Goal: Task Accomplishment & Management: Use online tool/utility

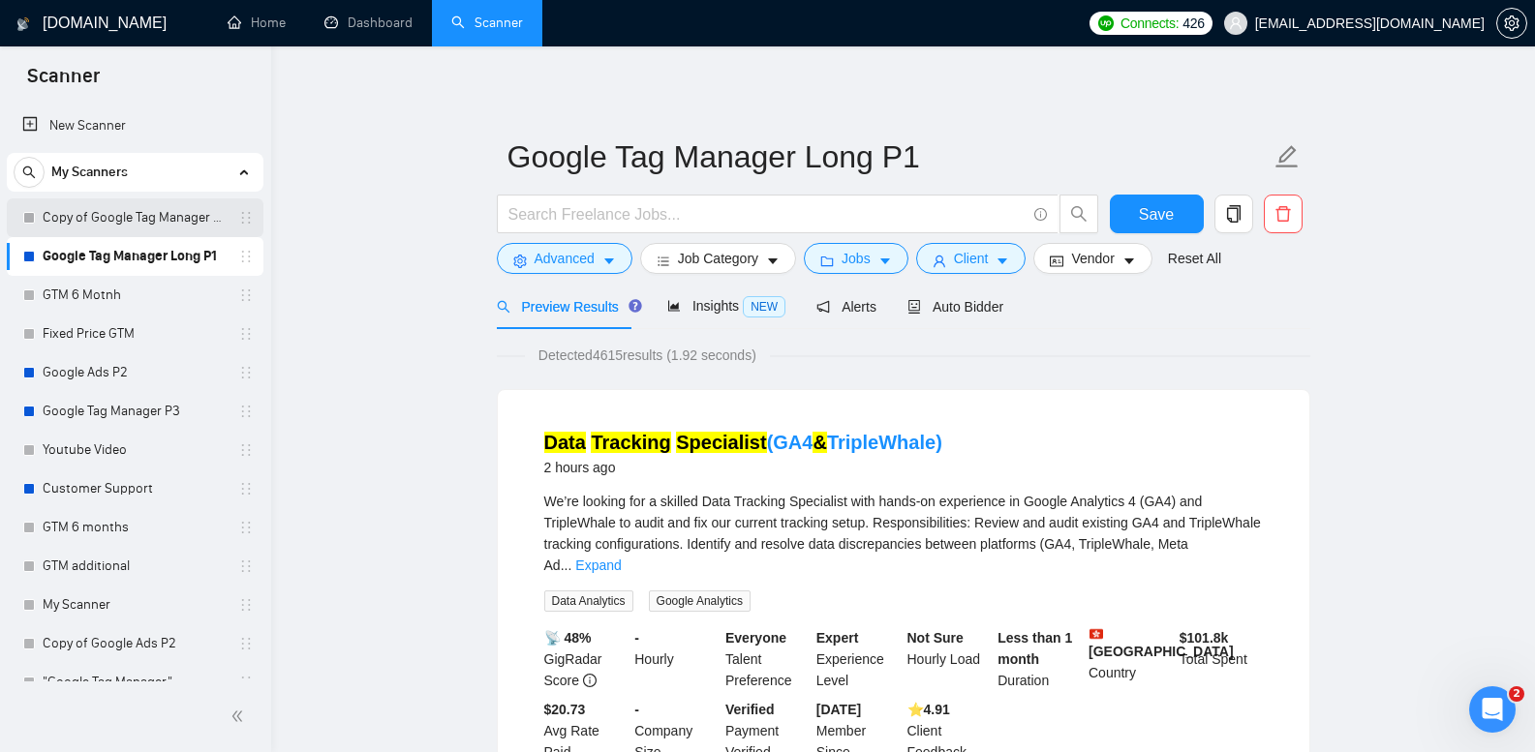
click at [179, 211] on link "Copy of Google Tag Manager Long P1" at bounding box center [135, 218] width 184 height 39
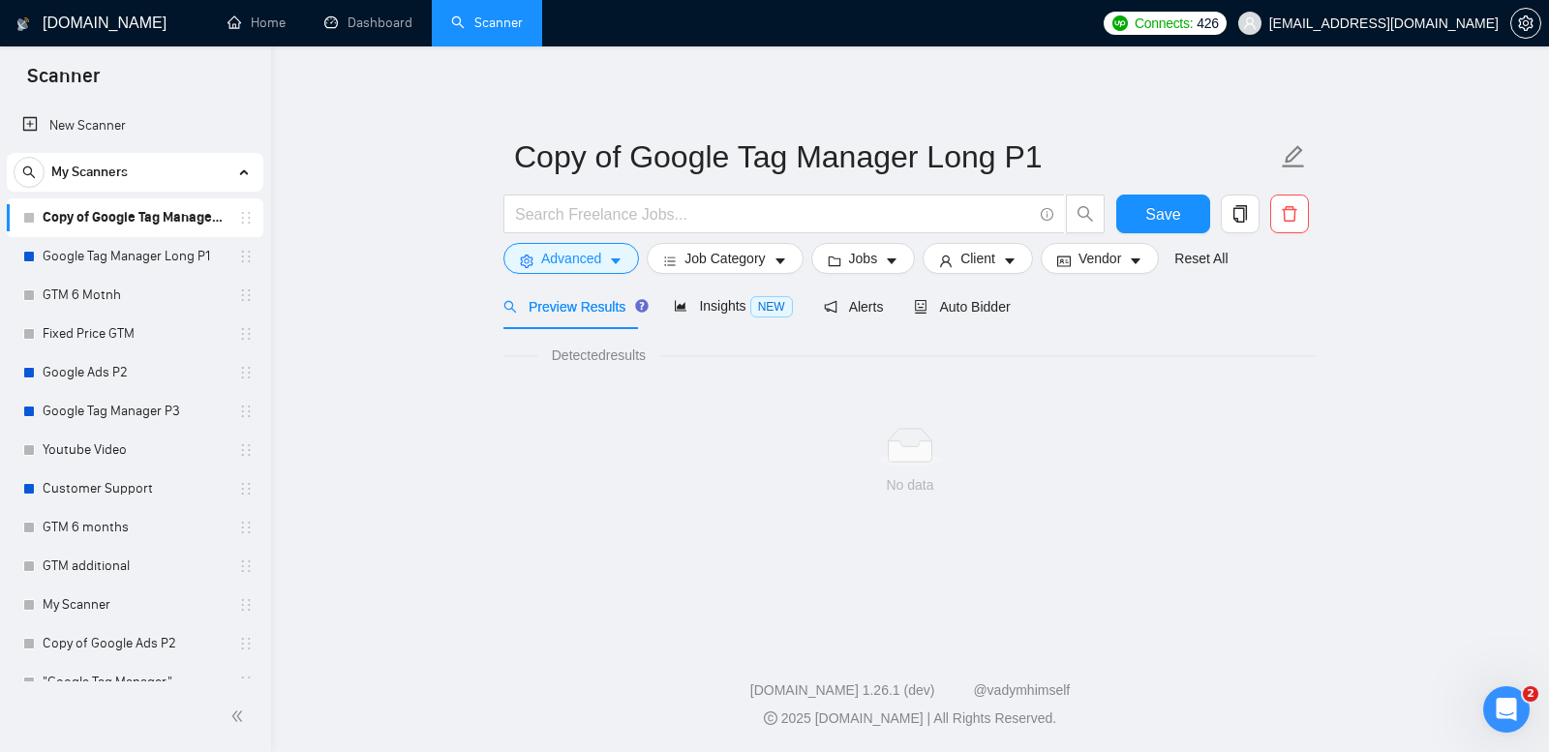
click at [355, 328] on main "Copy of Google Tag Manager Long P1 Save Advanced Job Category Jobs Client Vendo…" at bounding box center [910, 340] width 1216 height 526
click at [158, 269] on link "Google Tag Manager Long P1" at bounding box center [135, 256] width 184 height 39
click at [168, 219] on link "Copy of Google Tag Manager Long P1" at bounding box center [135, 218] width 184 height 39
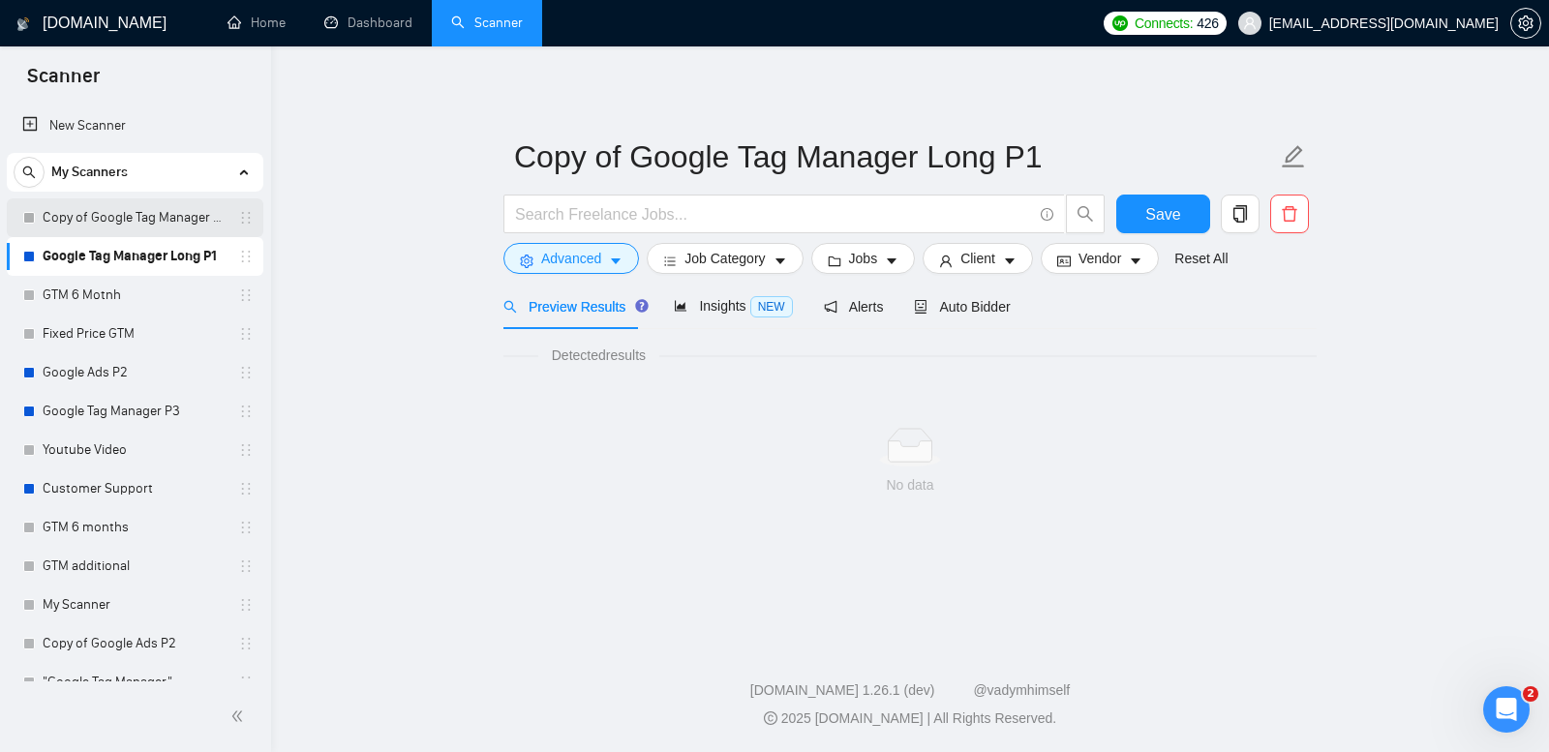
click at [168, 219] on link "Copy of Google Tag Manager Long P1" at bounding box center [135, 218] width 184 height 39
click at [288, 232] on div "[DOMAIN_NAME] Home Dashboard Scanner Connects: 426 [EMAIL_ADDRESS][DOMAIN_NAME]…" at bounding box center [910, 376] width 1278 height 752
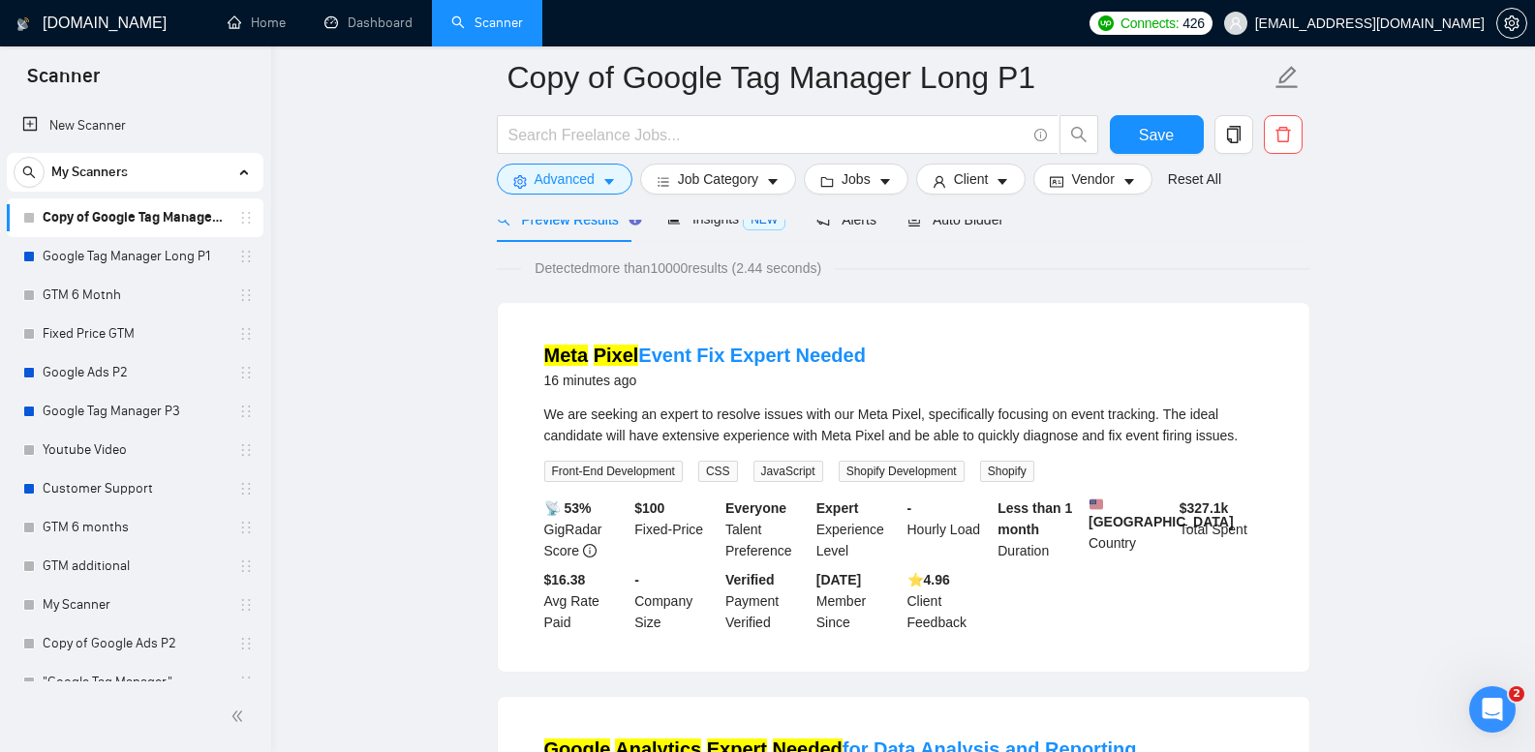
scroll to position [290, 0]
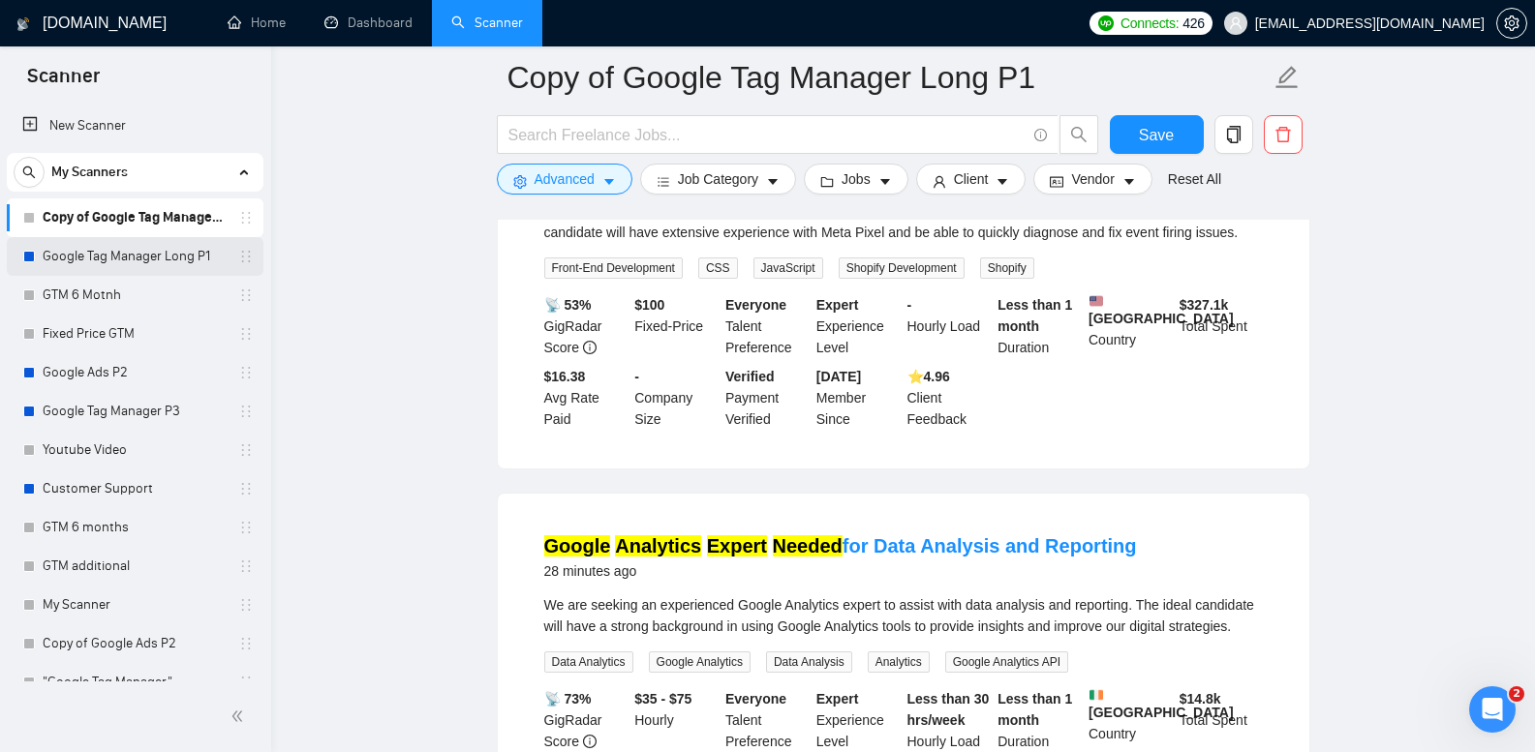
click at [201, 255] on link "Google Tag Manager Long P1" at bounding box center [135, 256] width 184 height 39
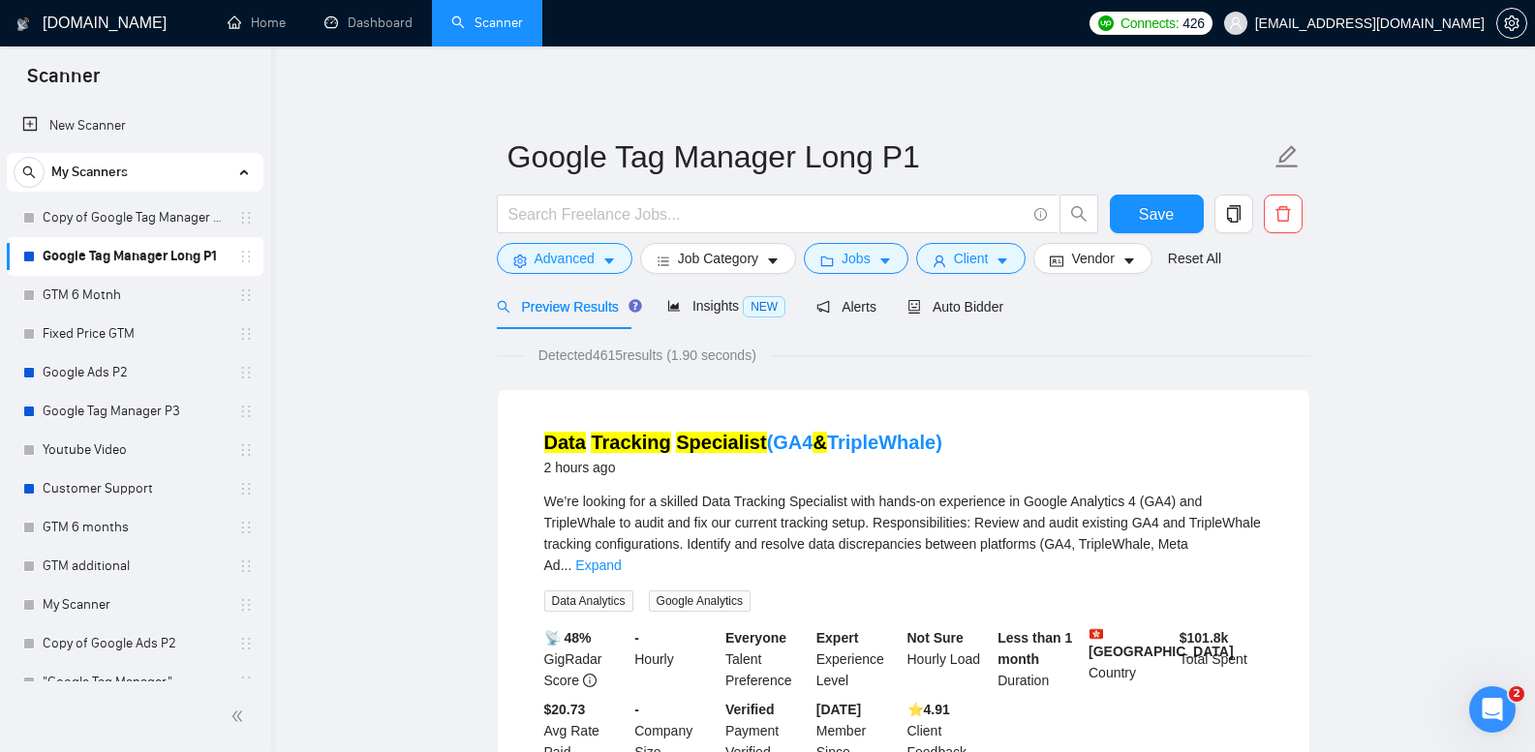
scroll to position [42, 0]
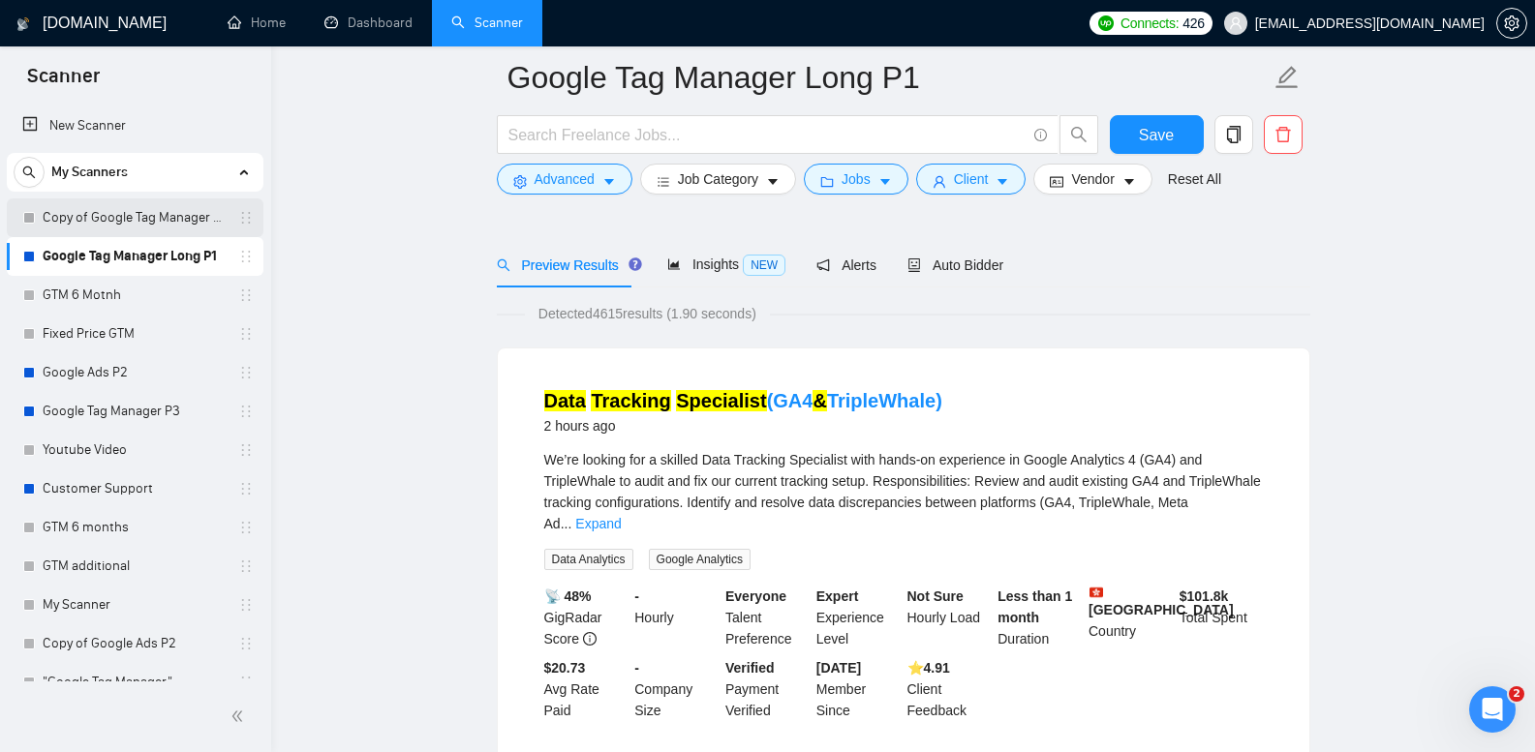
click at [157, 230] on link "Copy of Google Tag Manager Long P1" at bounding box center [135, 218] width 184 height 39
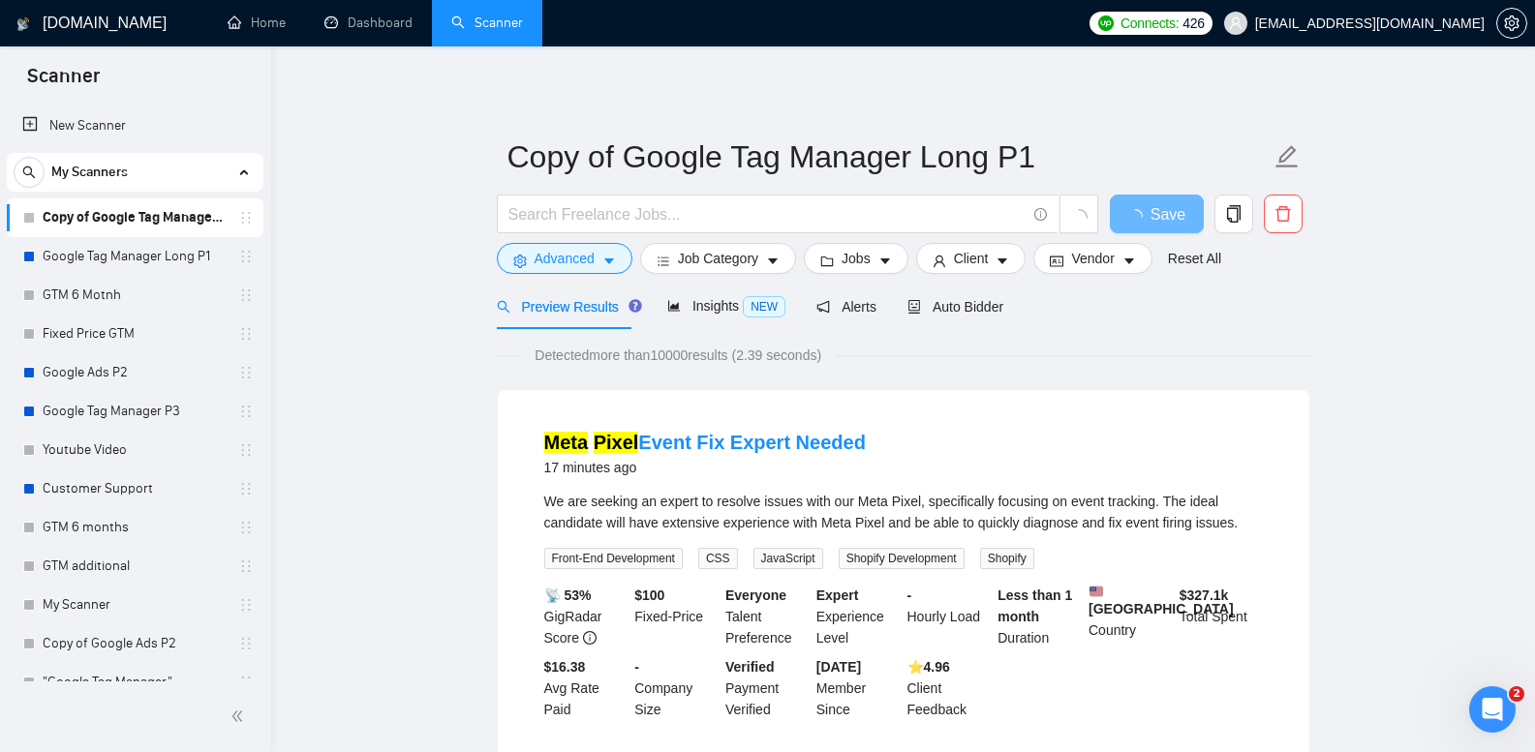
click at [177, 245] on link "Google Tag Manager Long P1" at bounding box center [135, 256] width 184 height 39
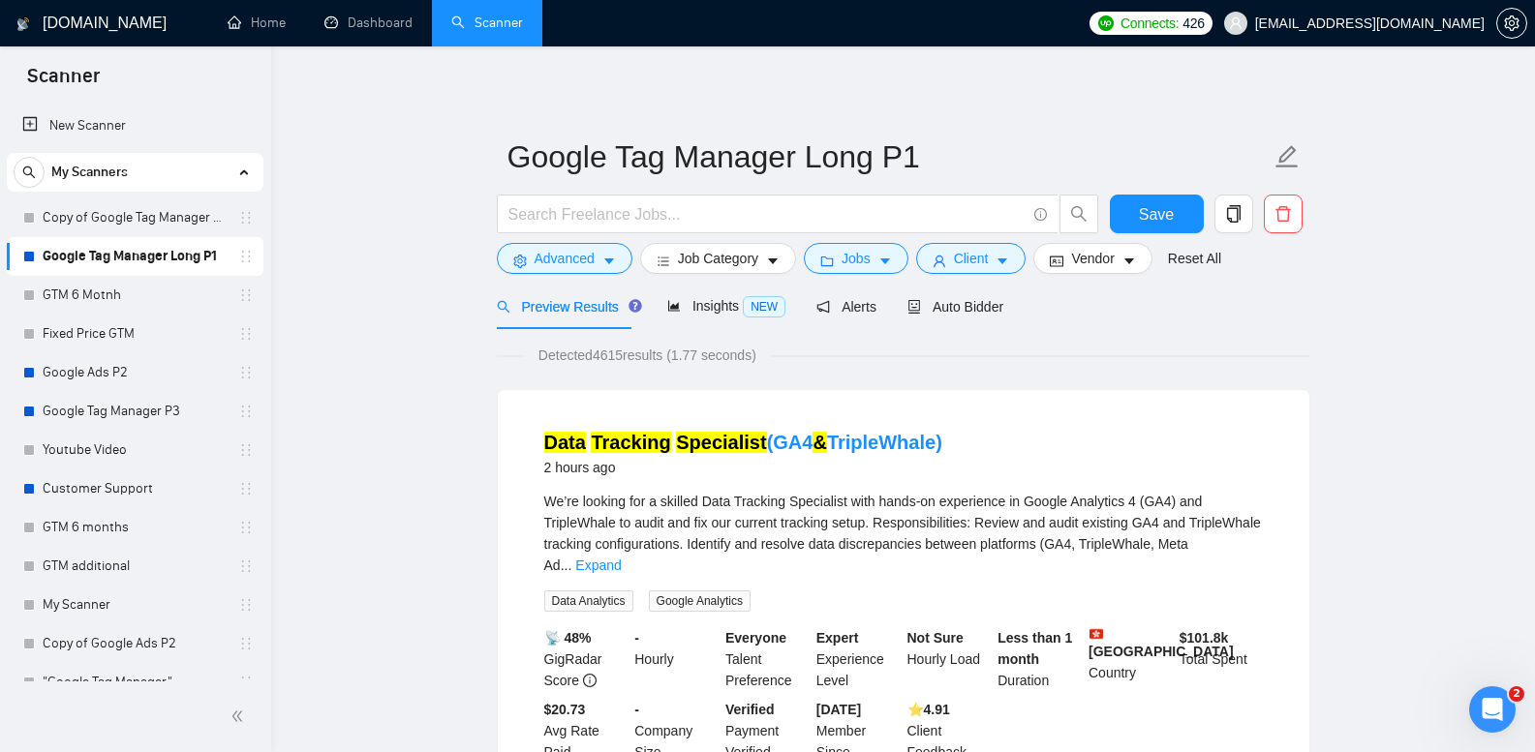
click at [140, 219] on link "Copy of Google Tag Manager Long P1" at bounding box center [135, 218] width 184 height 39
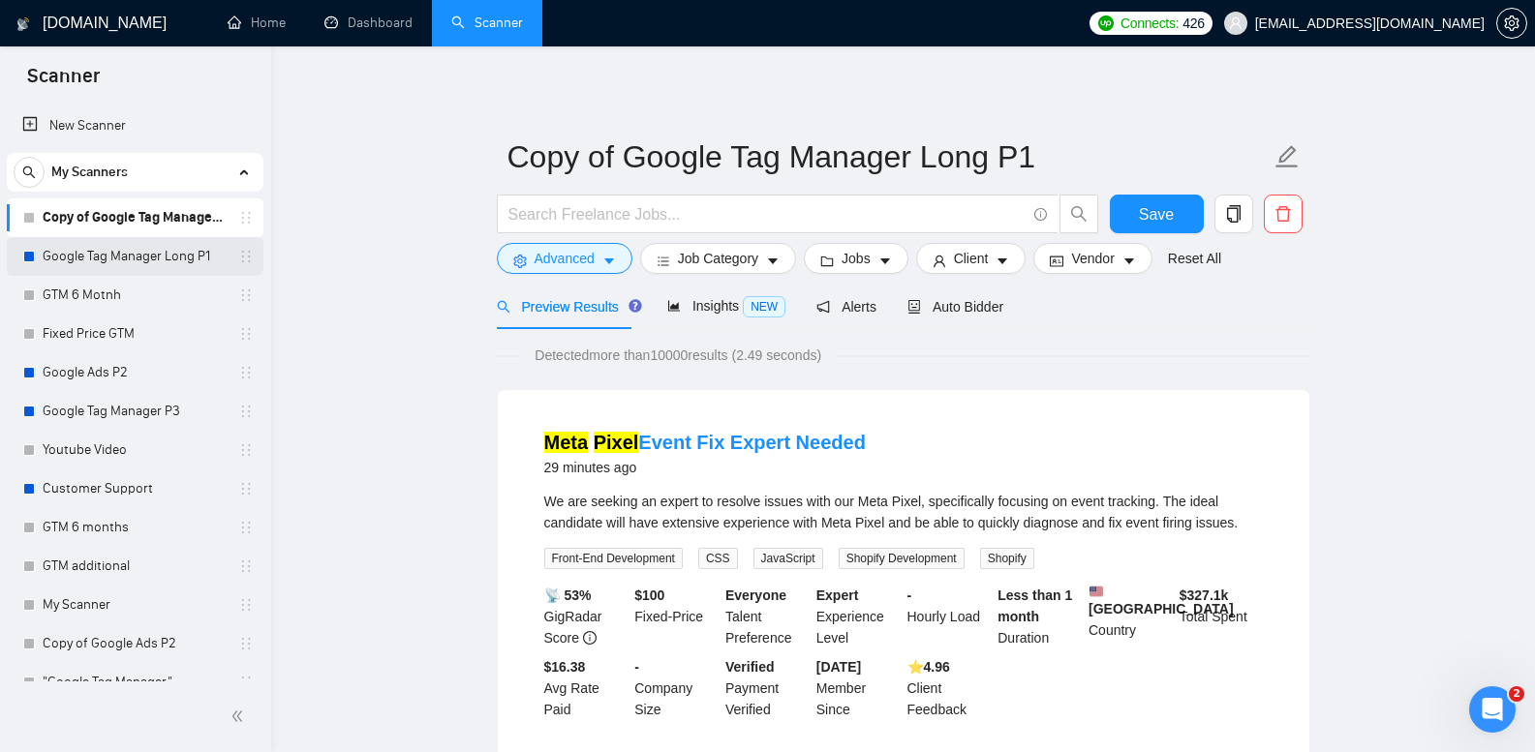
click at [136, 253] on link "Google Tag Manager Long P1" at bounding box center [135, 256] width 184 height 39
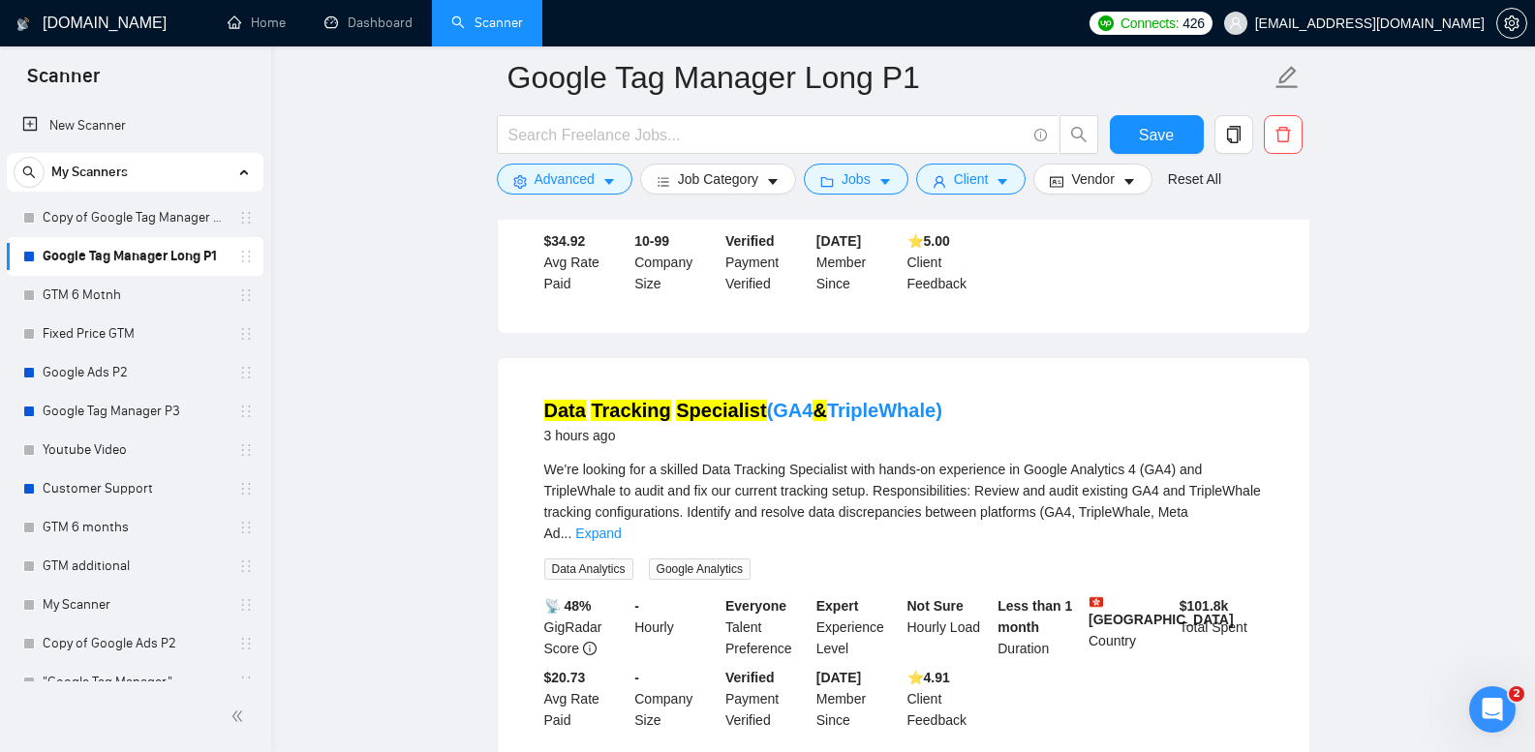
scroll to position [134, 0]
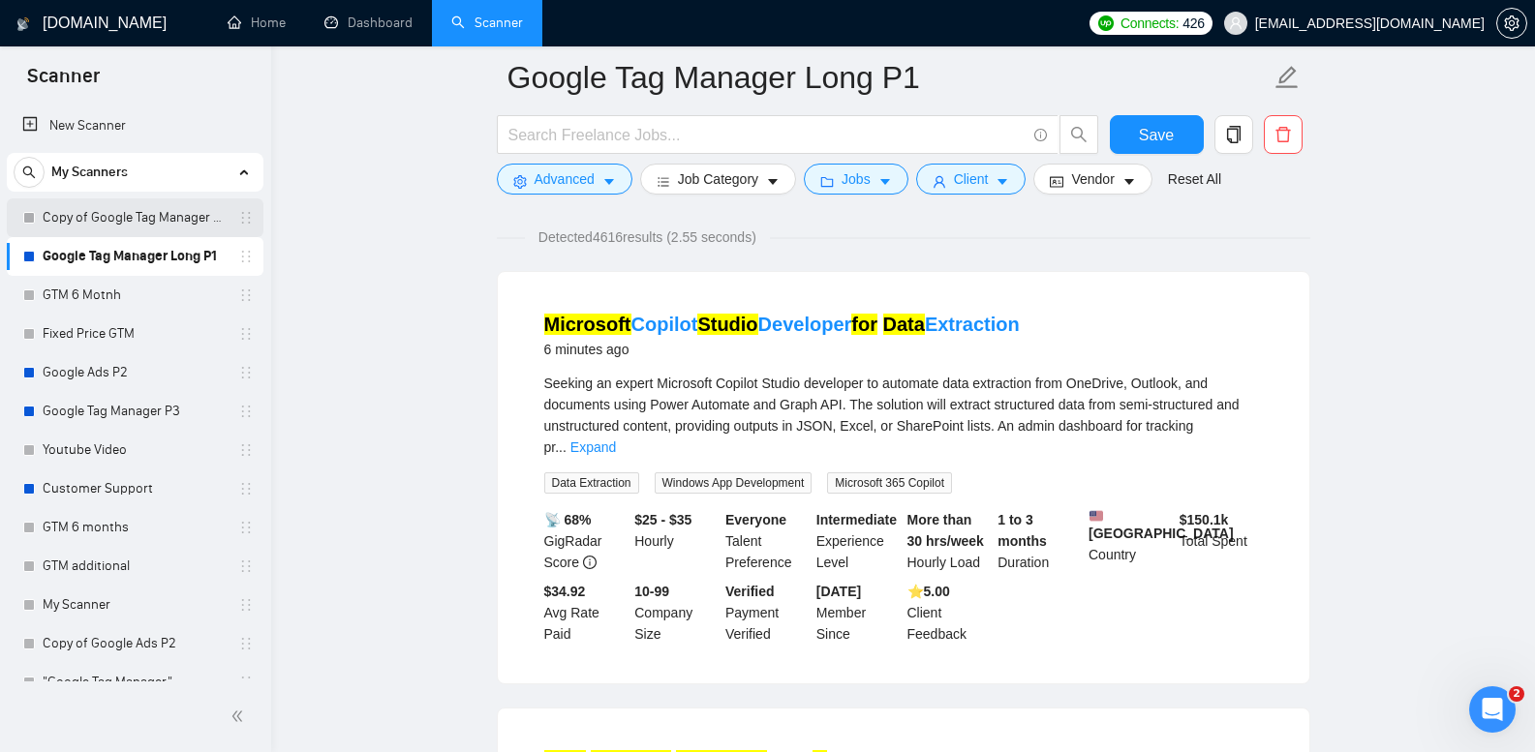
click at [172, 224] on link "Copy of Google Tag Manager Long P1" at bounding box center [135, 218] width 184 height 39
